Goal: Browse casually

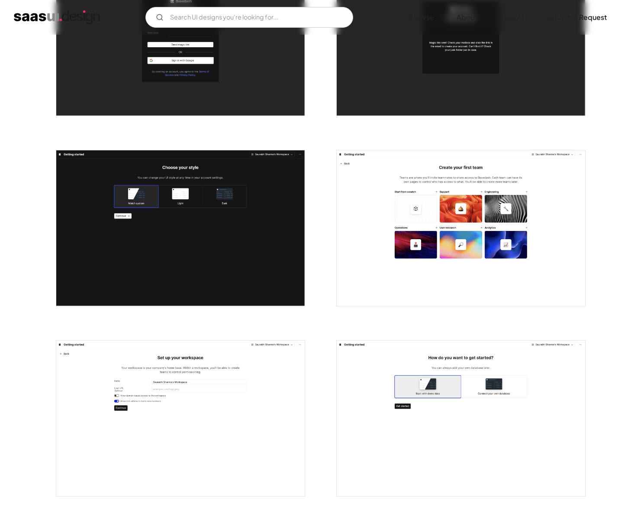
scroll to position [143, 0]
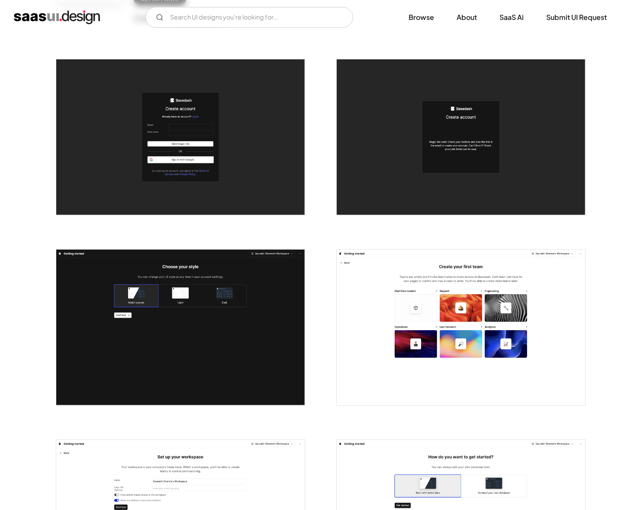
click at [46, 21] on img "home" at bounding box center [57, 17] width 86 height 14
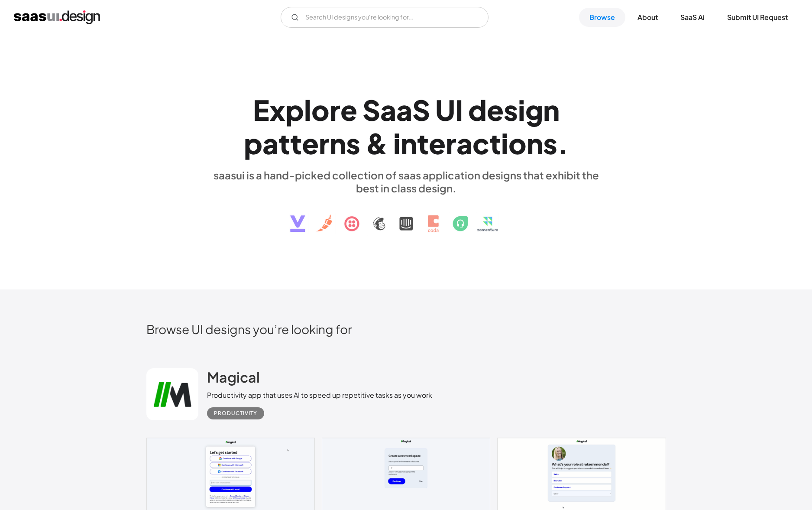
click at [212, 101] on h1 "E x p l o r e S a a S U I d e s i g n p a t t e r n s & i n t e r a c t i o n s…" at bounding box center [406, 126] width 398 height 67
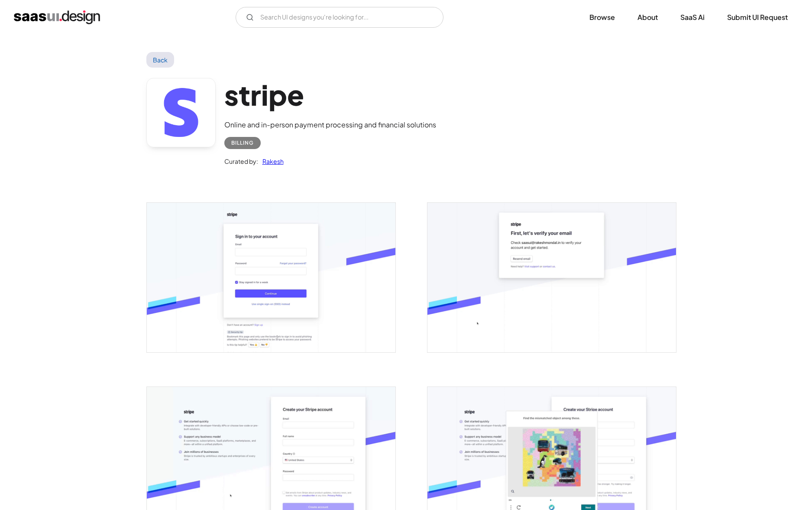
scroll to position [2071, 0]
